Goal: Find specific page/section: Find specific page/section

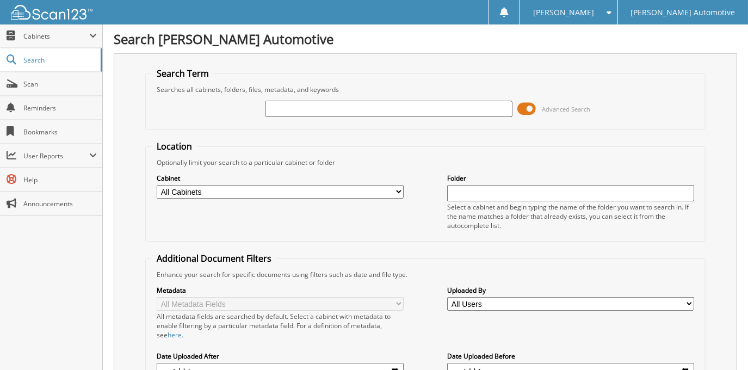
click at [528, 109] on span at bounding box center [527, 109] width 18 height 16
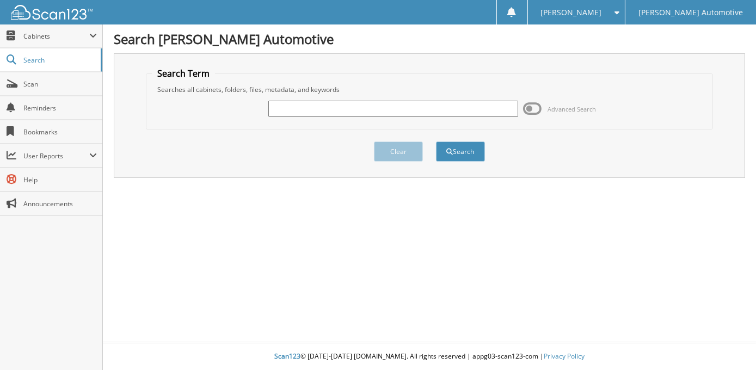
click at [431, 114] on input "text" at bounding box center [393, 109] width 250 height 16
type input "[PERSON_NAME]"
click at [436, 141] on button "Search" at bounding box center [460, 151] width 49 height 20
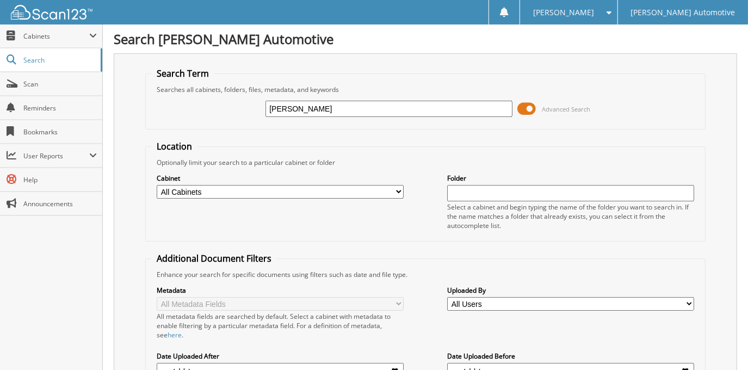
click at [521, 110] on span at bounding box center [527, 109] width 18 height 16
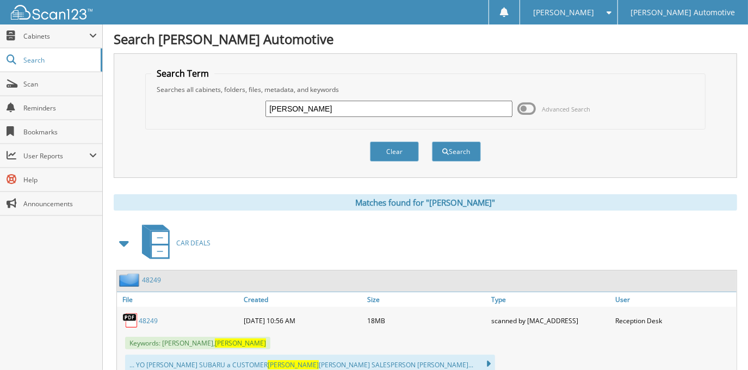
drag, startPoint x: 339, startPoint y: 107, endPoint x: 222, endPoint y: 112, distance: 117.1
click at [222, 112] on div "[PERSON_NAME] Advanced Search" at bounding box center [425, 108] width 548 height 29
